Goal: Information Seeking & Learning: Find specific fact

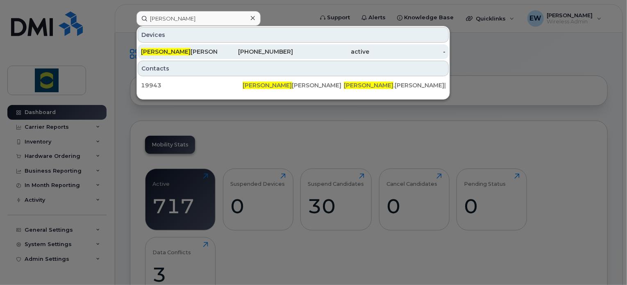
type input "[PERSON_NAME]"
click at [182, 53] on div "Braden Desmet" at bounding box center [179, 52] width 76 height 8
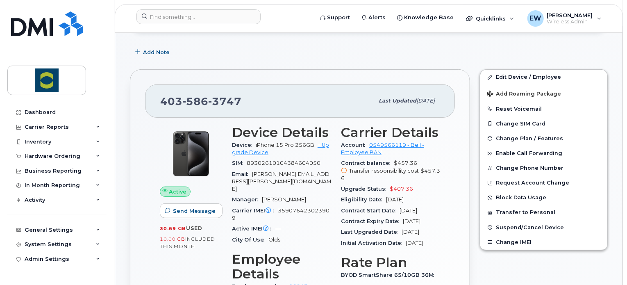
scroll to position [123, 0]
click at [417, 189] on div "Upgrade Status $407.36" at bounding box center [390, 189] width 99 height 11
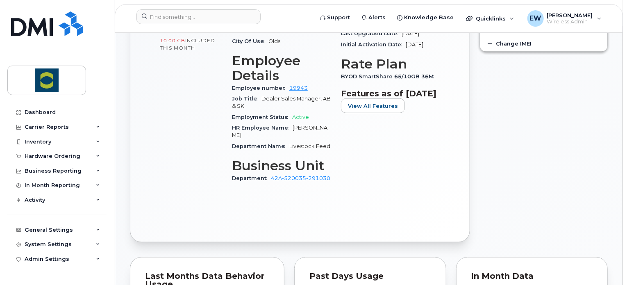
scroll to position [328, 0]
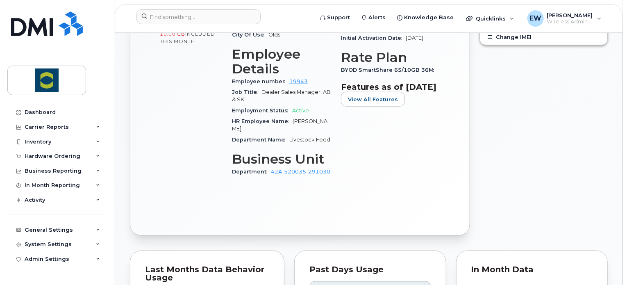
click at [356, 169] on div "Carrier Details Account 0549566119 - Bell - Employee BAN [DEMOGRAPHIC_DATA] bal…" at bounding box center [390, 52] width 109 height 274
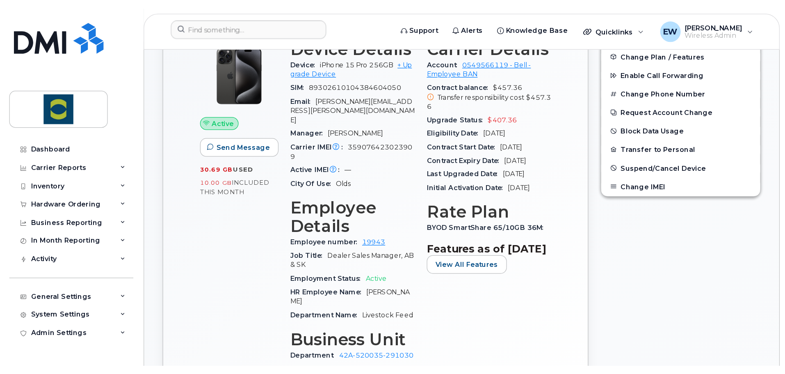
scroll to position [205, 0]
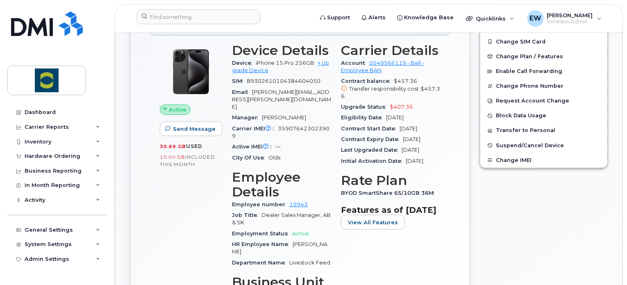
drag, startPoint x: 436, startPoint y: 130, endPoint x: 394, endPoint y: 129, distance: 42.2
click at [394, 129] on div "Contract Start Date [DATE]" at bounding box center [390, 128] width 99 height 11
click at [430, 134] on div "Contract Expiry Date [DATE]" at bounding box center [390, 139] width 99 height 11
drag, startPoint x: 472, startPoint y: 203, endPoint x: 468, endPoint y: 203, distance: 4.5
click at [472, 203] on div "[PHONE_NUMBER] Last updated [DATE] Active Send Message 30.69 GB  used 10.00 GB …" at bounding box center [300, 172] width 350 height 381
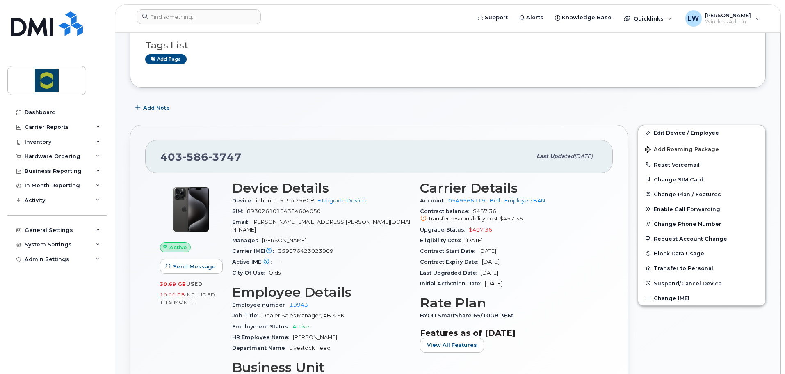
scroll to position [0, 0]
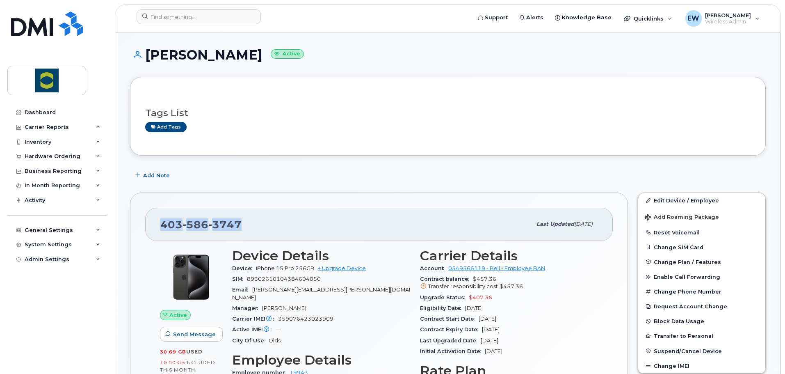
drag, startPoint x: 239, startPoint y: 224, endPoint x: 160, endPoint y: 227, distance: 78.8
click at [160, 227] on div "[PHONE_NUMBER]" at bounding box center [345, 223] width 371 height 17
copy span "[PHONE_NUMBER]"
drag, startPoint x: 279, startPoint y: 310, endPoint x: 343, endPoint y: 307, distance: 64.5
click at [343, 285] on div "Carrier IMEI Carrier IMEI is reported during the last billing cycle or change o…" at bounding box center [321, 318] width 178 height 11
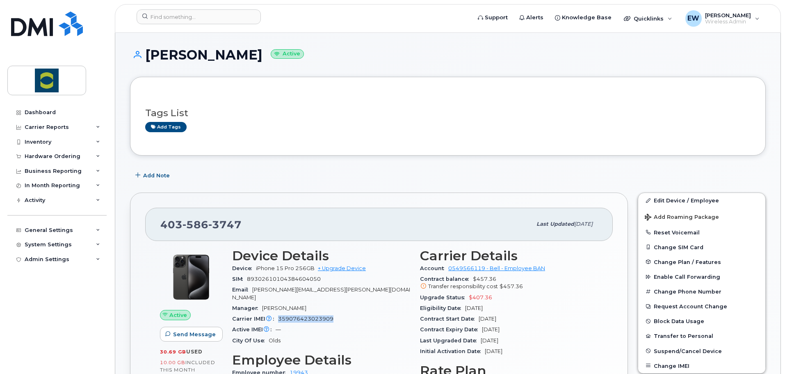
copy span "359076423023909"
